Goal: Task Accomplishment & Management: Use online tool/utility

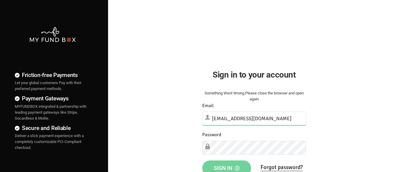
type input "[EMAIL_ADDRESS][DOMAIN_NAME]"
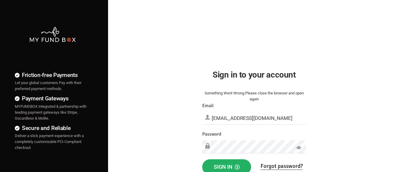
click at [226, 165] on span "Sign in" at bounding box center [227, 167] width 26 height 6
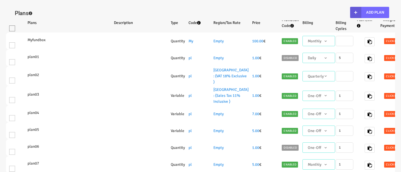
select select "100"
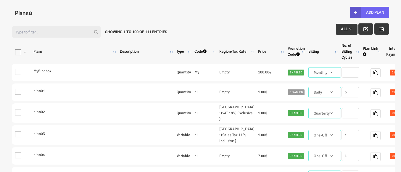
click at [369, 12] on button "Add Plan" at bounding box center [369, 12] width 39 height 11
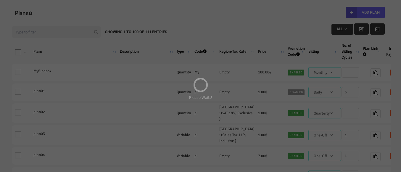
type input "100"
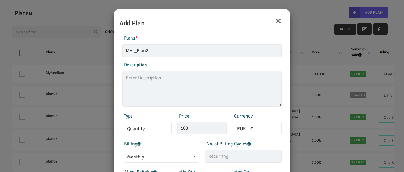
type input "MFT_Plan2"
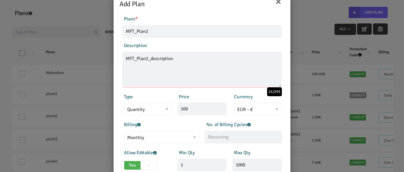
scroll to position [59, 0]
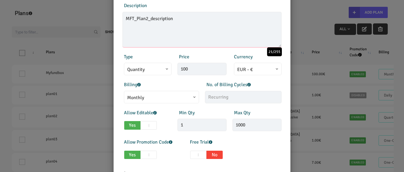
type textarea "MFT_Plan2_description"
click at [127, 101] on span at bounding box center [127, 101] width 0 height 0
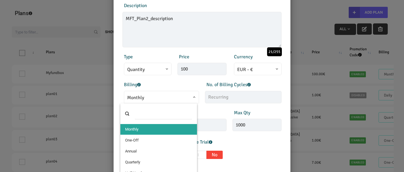
click at [135, 112] on input "search" at bounding box center [164, 113] width 58 height 11
click at [139, 115] on input "search" at bounding box center [164, 113] width 58 height 11
click at [160, 114] on input "search" at bounding box center [164, 113] width 58 height 11
click at [129, 113] on span at bounding box center [158, 113] width 77 height 21
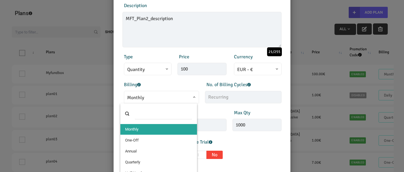
click at [127, 114] on span at bounding box center [158, 113] width 77 height 21
